Goal: Information Seeking & Learning: Learn about a topic

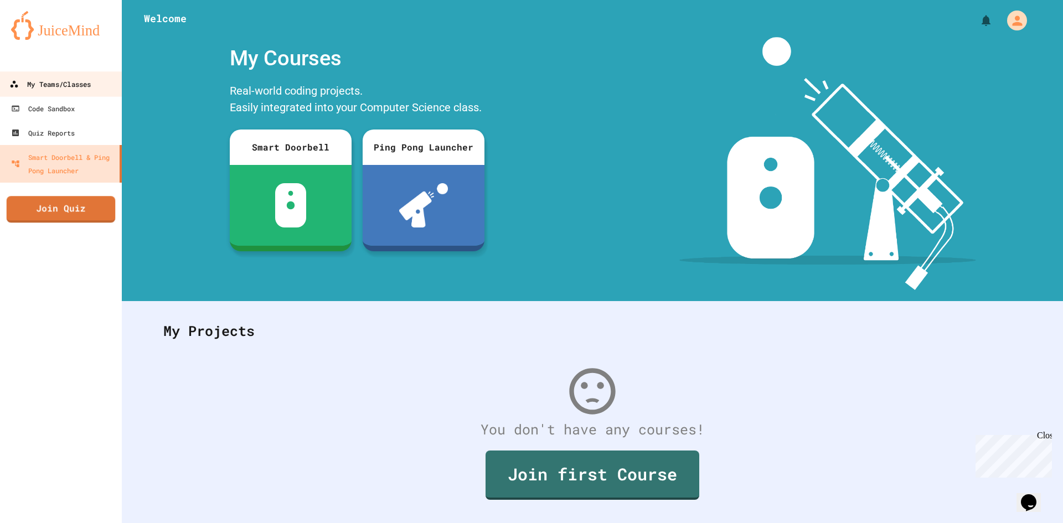
click at [65, 89] on div "My Teams/Classes" at bounding box center [49, 85] width 81 height 14
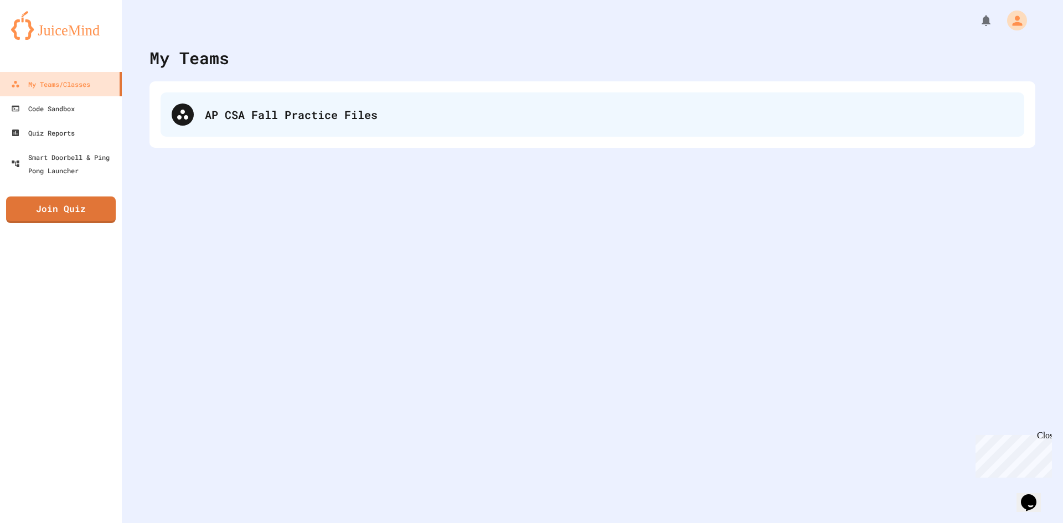
click at [257, 120] on div "AP CSA Fall Practice Files" at bounding box center [609, 114] width 808 height 17
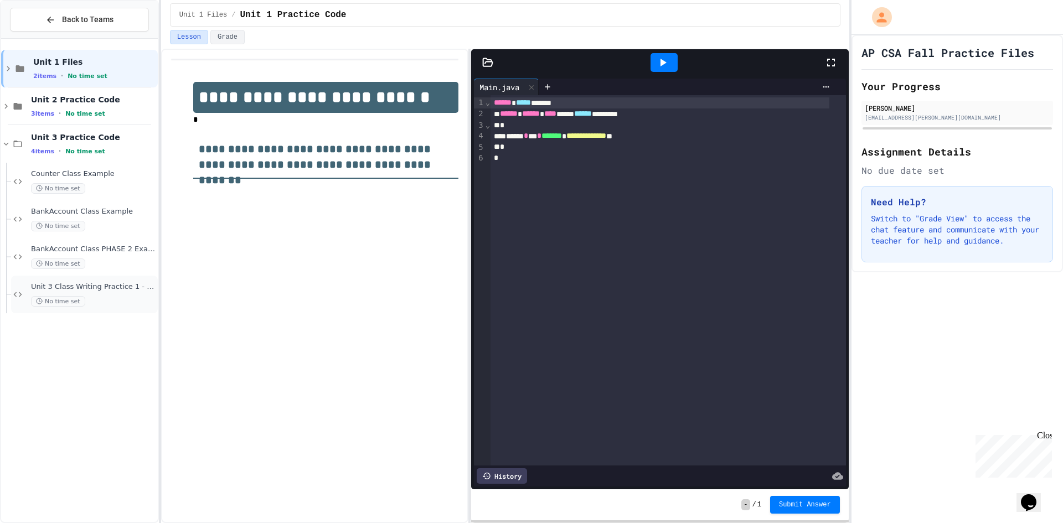
click at [115, 289] on span "Unit 3 Class Writing Practice 1 - CellPhone Class" at bounding box center [93, 286] width 125 height 9
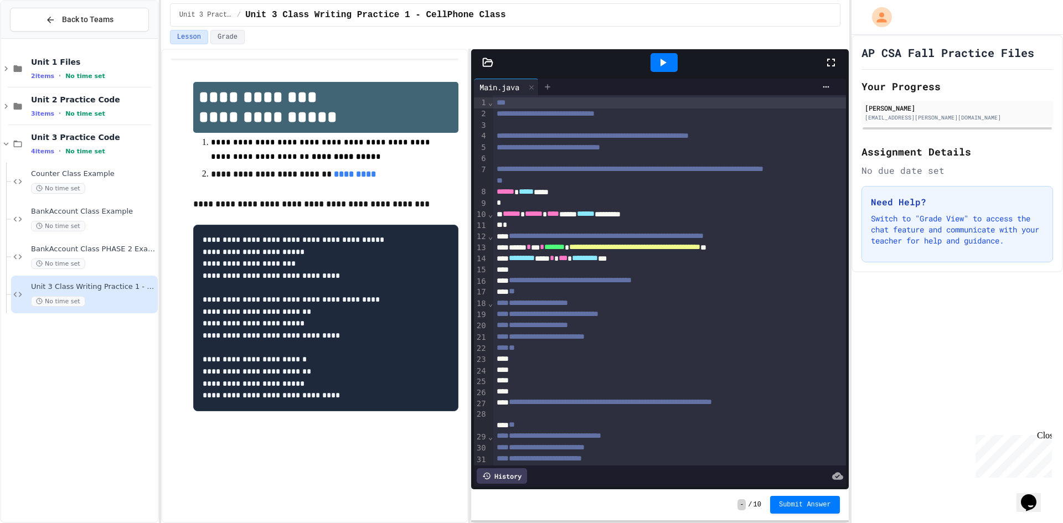
click at [550, 85] on icon at bounding box center [547, 87] width 9 height 9
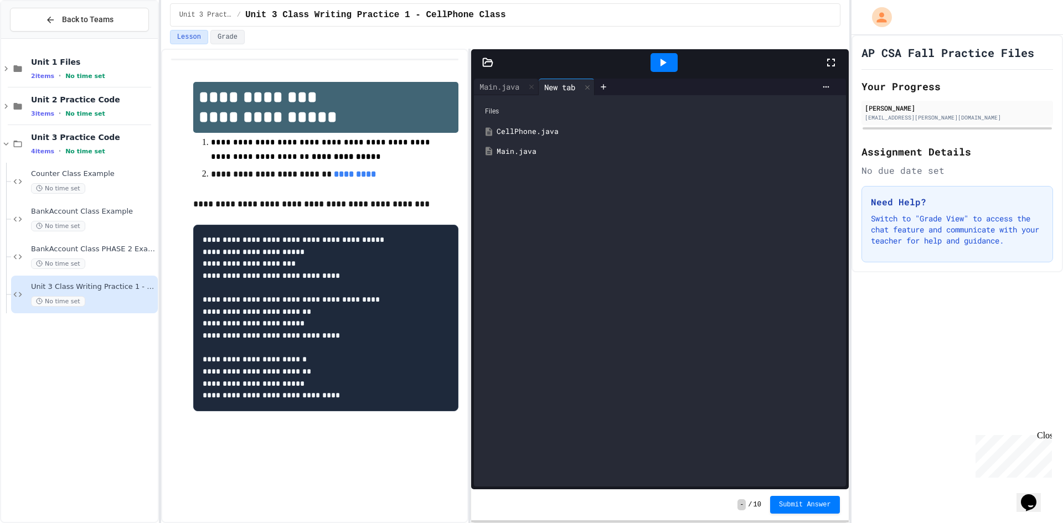
click at [513, 133] on div "CellPhone.java" at bounding box center [668, 131] width 343 height 11
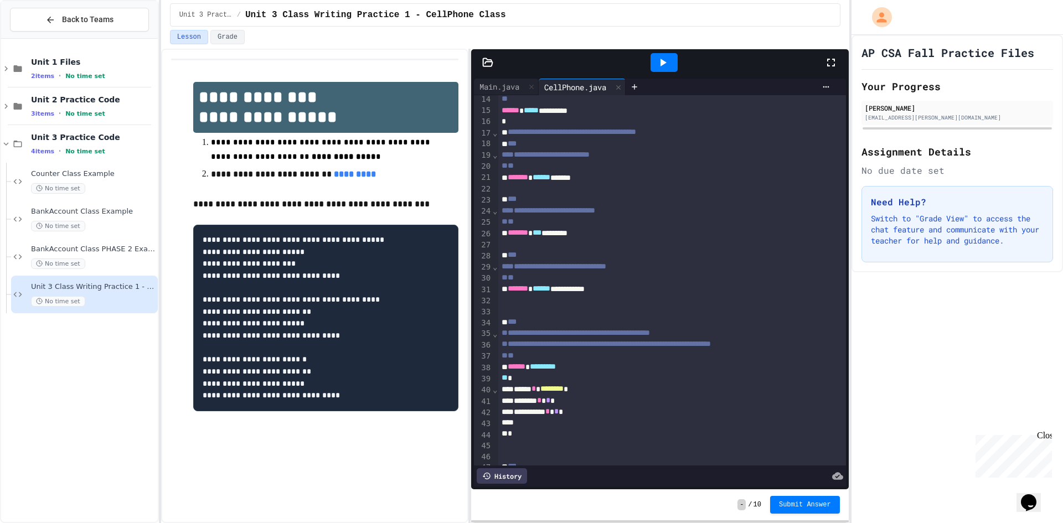
scroll to position [222, 0]
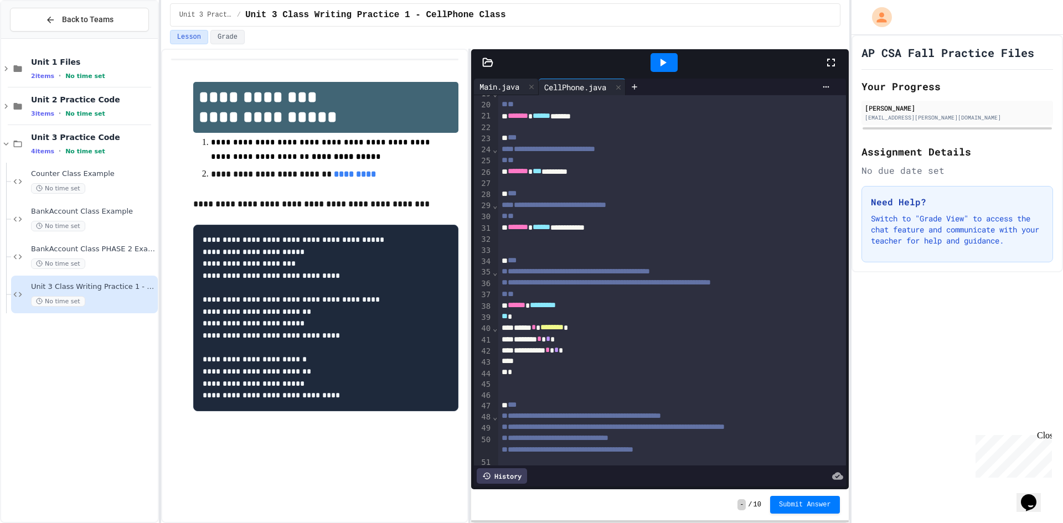
click at [509, 84] on div "Main.java" at bounding box center [499, 87] width 51 height 12
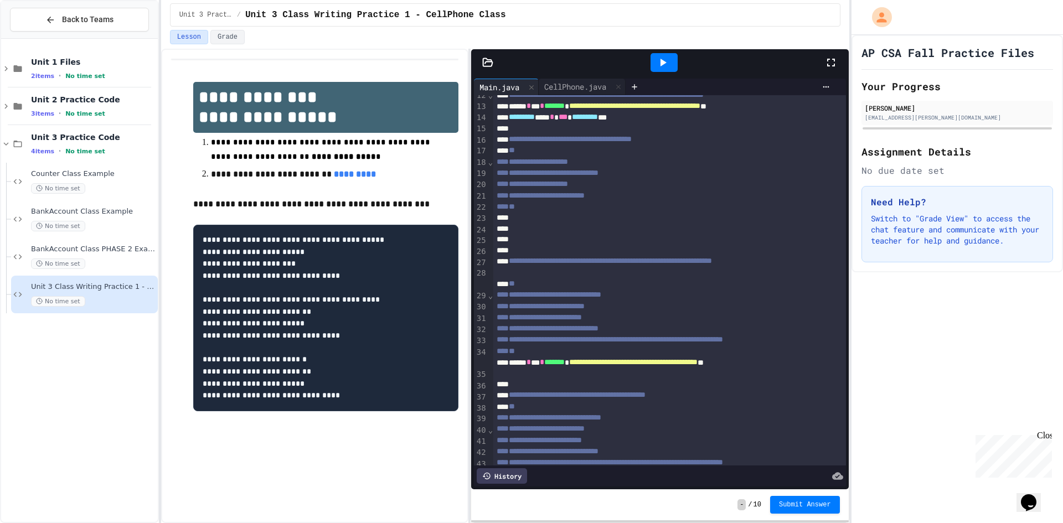
scroll to position [111, 0]
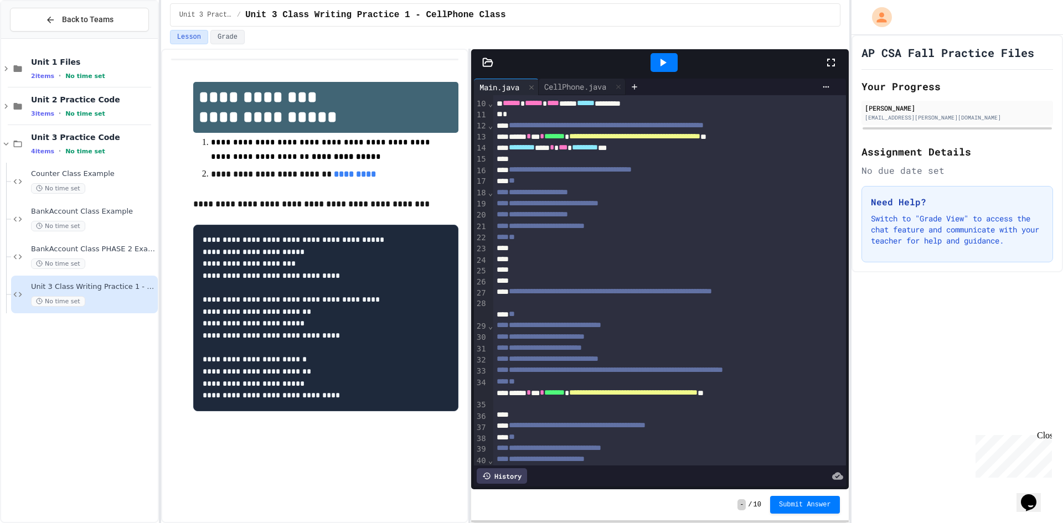
click at [589, 254] on div at bounding box center [657, 248] width 329 height 11
